Goal: Check status

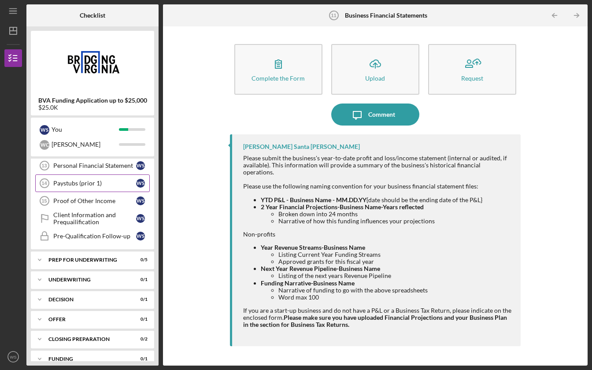
scroll to position [135, 0]
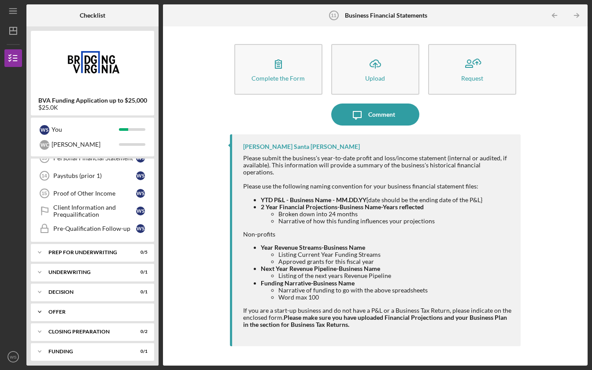
click at [93, 312] on div "Offer" at bounding box center [95, 311] width 95 height 5
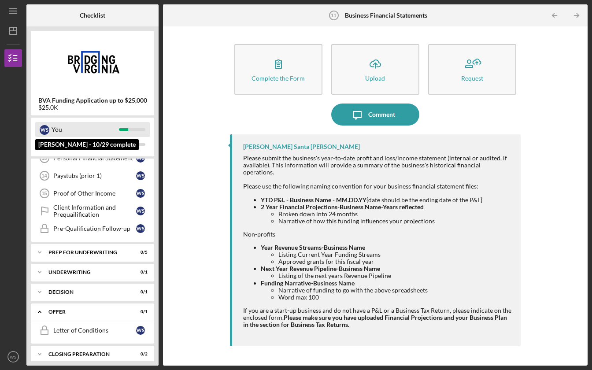
click at [56, 134] on div "You" at bounding box center [85, 129] width 67 height 15
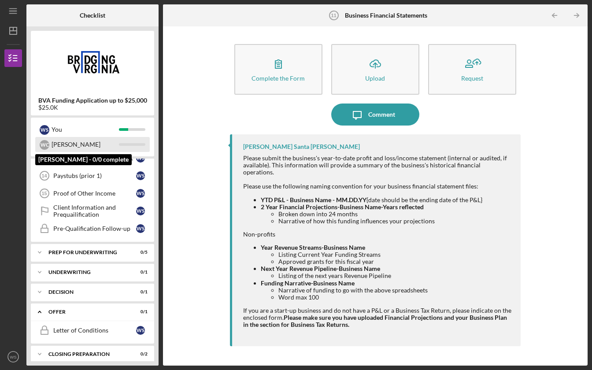
click at [56, 145] on div "[PERSON_NAME]" at bounding box center [85, 144] width 67 height 15
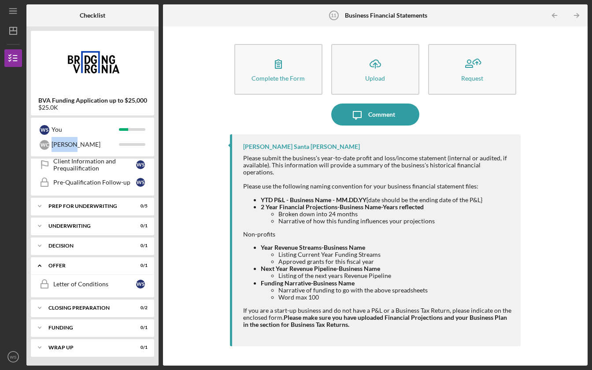
scroll to position [181, 0]
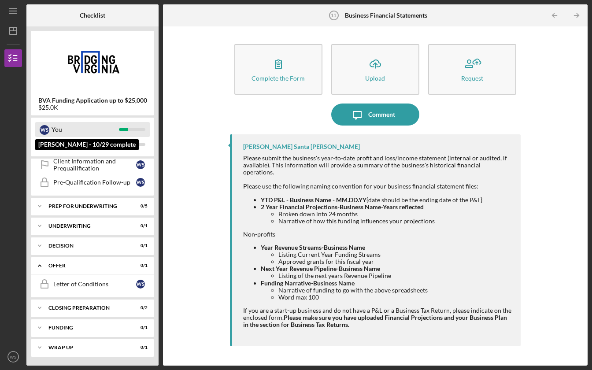
click at [51, 128] on div "W S You" at bounding box center [92, 129] width 115 height 15
click at [65, 131] on div "You" at bounding box center [85, 129] width 67 height 15
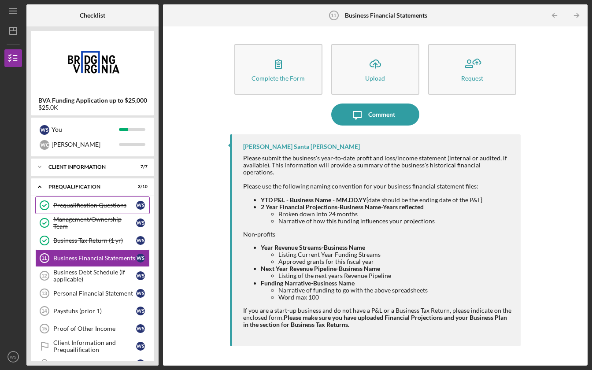
scroll to position [0, 0]
click at [62, 204] on div "Prequalification Questions" at bounding box center [94, 205] width 83 height 7
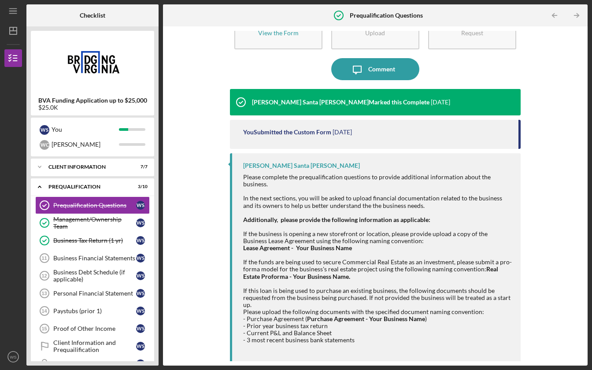
scroll to position [45, 0]
